Goal: Information Seeking & Learning: Learn about a topic

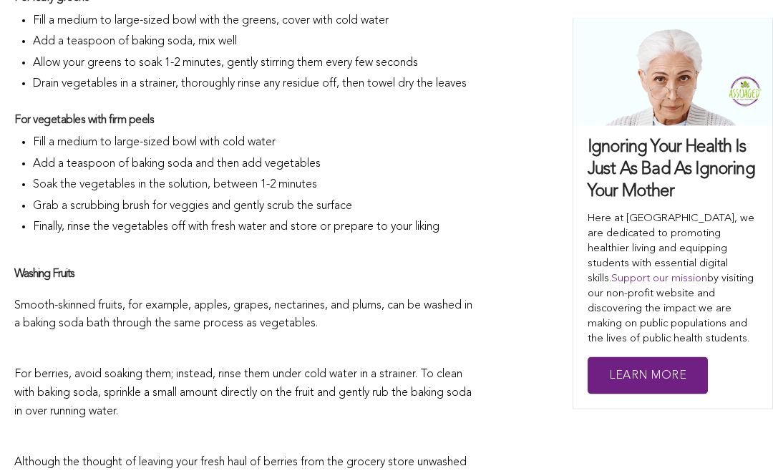
scroll to position [2493, 0]
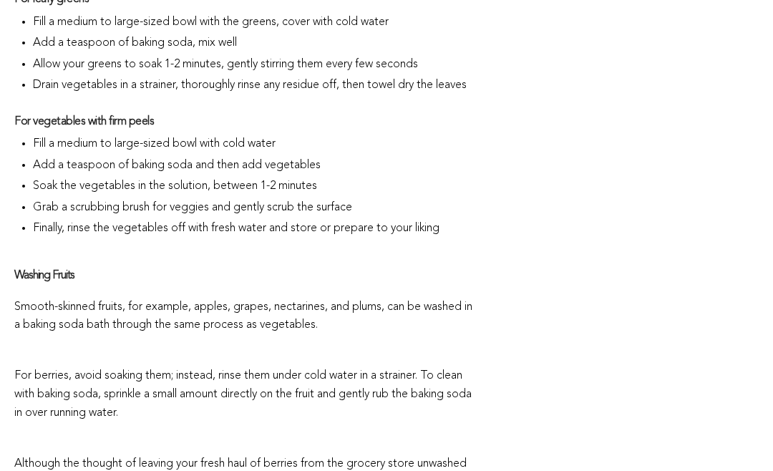
scroll to position [2494, 0]
